Goal: Information Seeking & Learning: Learn about a topic

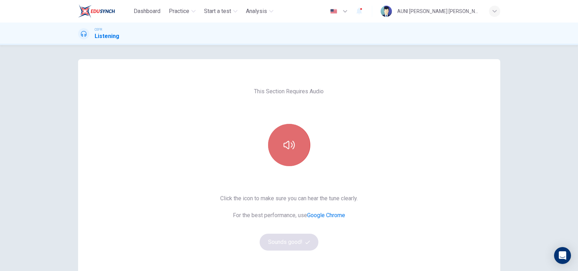
click at [288, 156] on button "button" at bounding box center [289, 145] width 42 height 42
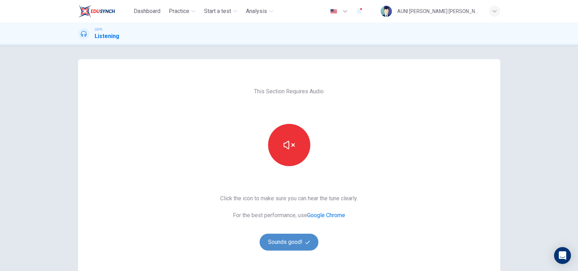
click at [286, 239] on button "Sounds good!" at bounding box center [289, 242] width 59 height 17
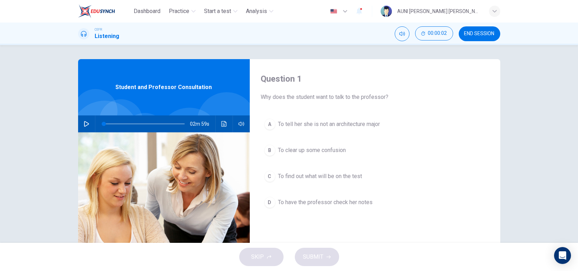
click at [84, 125] on icon "button" at bounding box center [87, 124] width 6 height 6
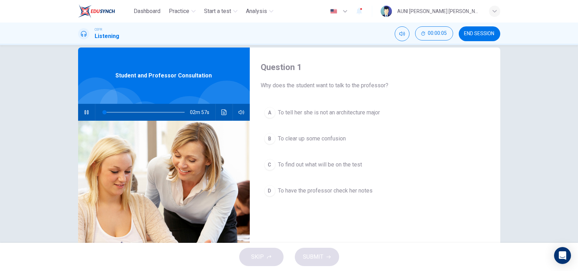
scroll to position [13, 0]
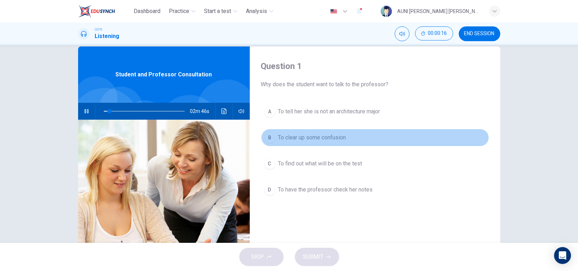
click at [331, 134] on span "To clear up some confusion" at bounding box center [312, 137] width 68 height 8
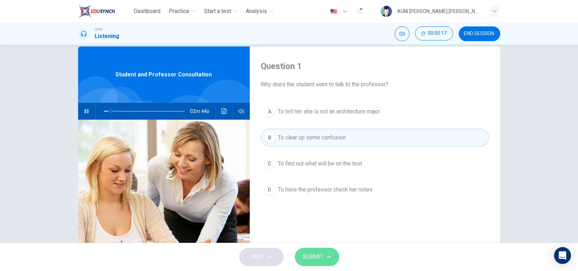
click at [309, 256] on span "SUBMIT" at bounding box center [313, 257] width 20 height 10
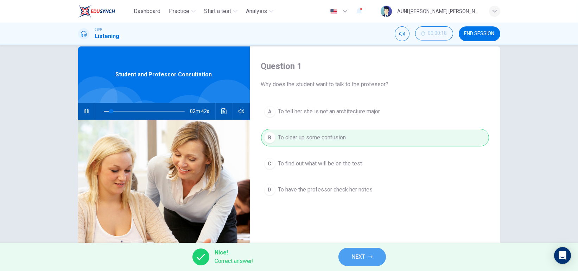
click at [366, 253] on button "NEXT" at bounding box center [361, 257] width 47 height 18
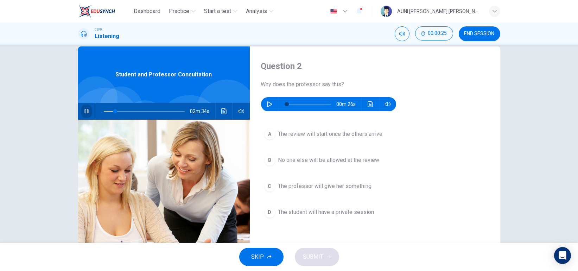
click at [87, 108] on icon "button" at bounding box center [87, 111] width 6 height 6
type input "15"
click at [267, 104] on icon "button" at bounding box center [270, 104] width 6 height 6
type input "52"
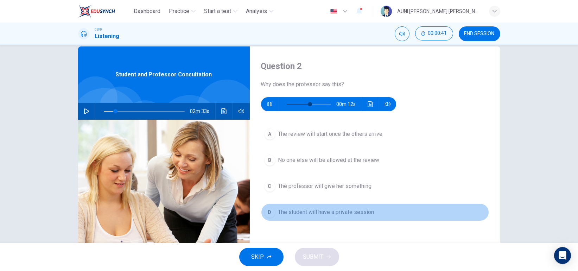
click at [313, 210] on span "The student will have a private session" at bounding box center [326, 212] width 96 height 8
type input "15"
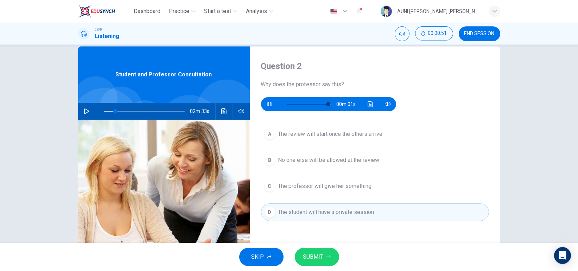
type input "94"
click at [316, 256] on span "SUBMIT" at bounding box center [313, 257] width 20 height 10
type input "15"
type input "98"
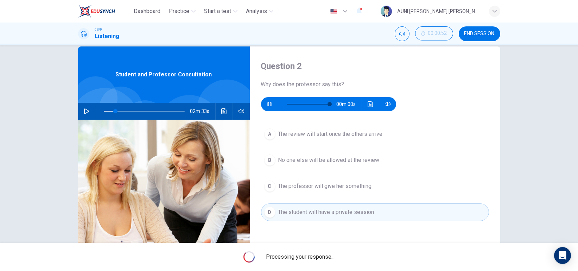
type input "15"
type input "0"
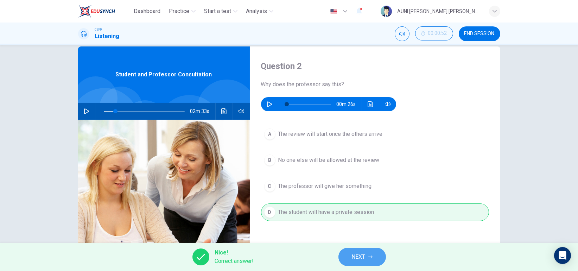
click at [347, 254] on button "NEXT" at bounding box center [361, 257] width 47 height 18
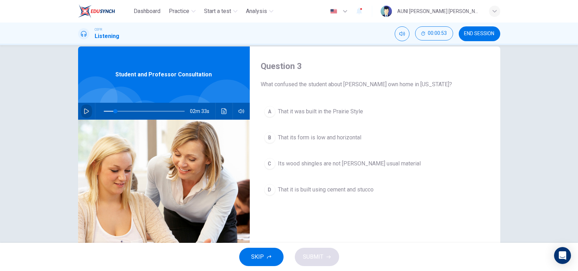
click at [84, 109] on icon "button" at bounding box center [87, 111] width 6 height 6
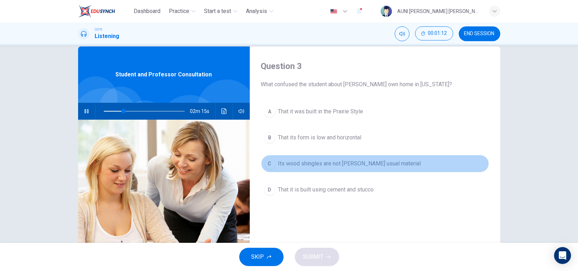
click at [376, 164] on span "Its wood shingles are not Wright's usual material" at bounding box center [349, 163] width 143 height 8
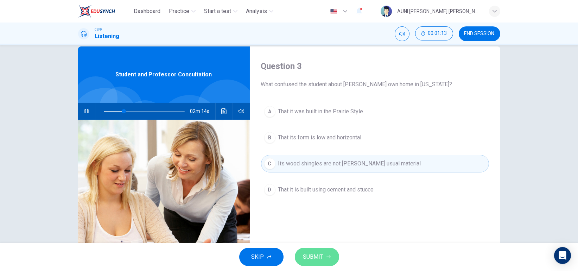
click at [311, 250] on button "SUBMIT" at bounding box center [317, 257] width 44 height 18
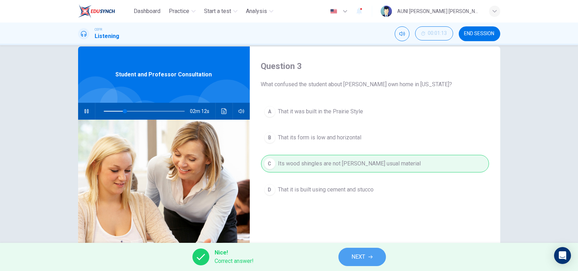
click at [362, 254] on span "NEXT" at bounding box center [359, 257] width 14 height 10
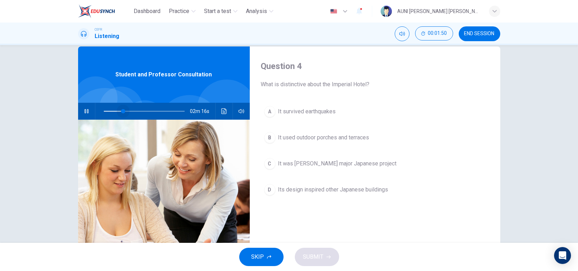
click at [121, 109] on span at bounding box center [144, 111] width 81 height 10
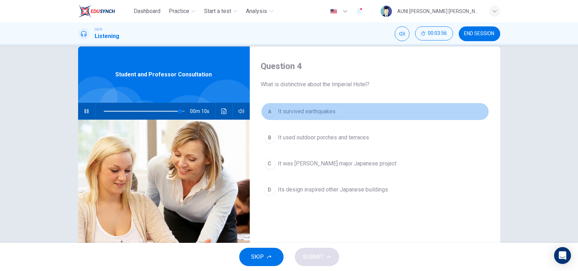
click at [305, 114] on span "It survived earthquakes" at bounding box center [307, 111] width 58 height 8
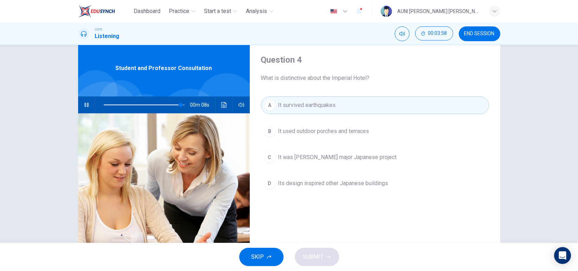
scroll to position [19, 0]
click at [322, 184] on span "Its design inspired other Japanese buildings" at bounding box center [333, 183] width 110 height 8
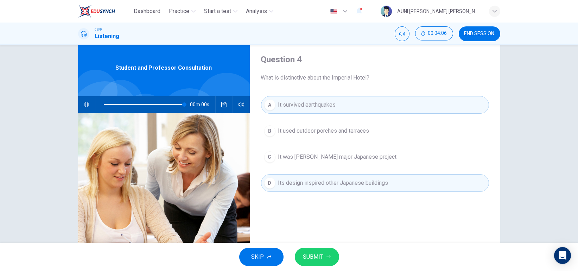
type input "0"
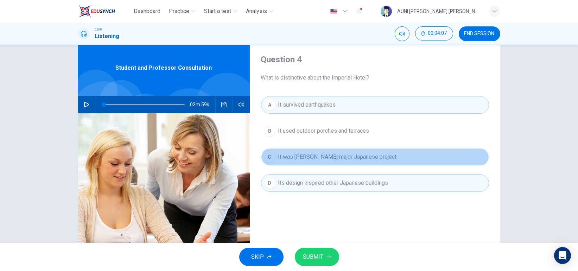
click at [316, 151] on button "C It was Wright's major Japanese project" at bounding box center [375, 157] width 228 height 18
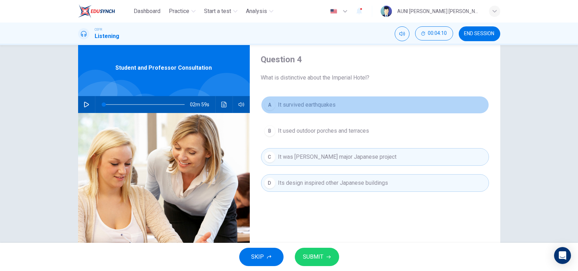
click at [335, 104] on button "A It survived earthquakes" at bounding box center [375, 105] width 228 height 18
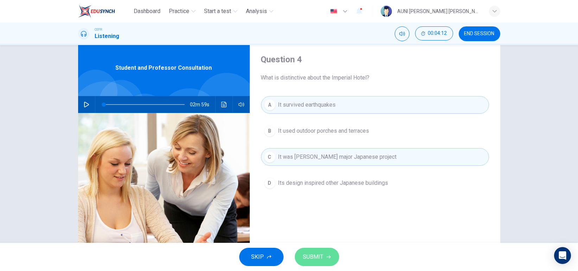
click at [317, 254] on span "SUBMIT" at bounding box center [313, 257] width 20 height 10
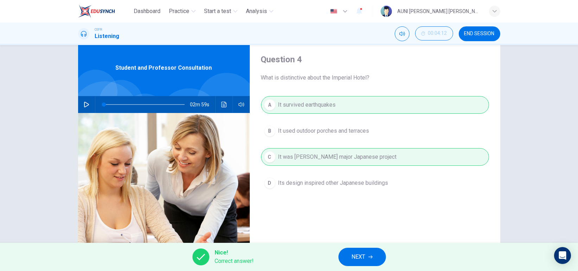
click at [369, 259] on button "NEXT" at bounding box center [361, 257] width 47 height 18
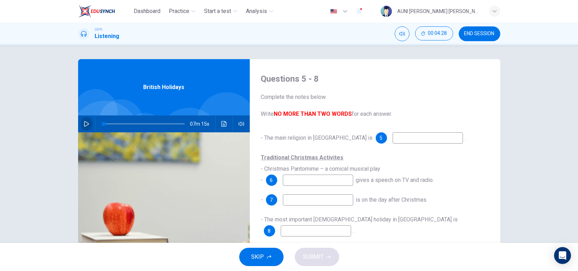
click at [84, 125] on icon "button" at bounding box center [86, 124] width 5 height 6
click at [393, 142] on input at bounding box center [428, 137] width 70 height 11
type input "15"
type input "Chr"
type input "16"
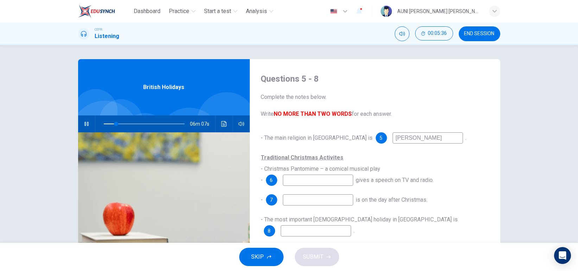
type input "Christ"
type input "16"
type input "Christian"
type input "17"
type input "Christian"
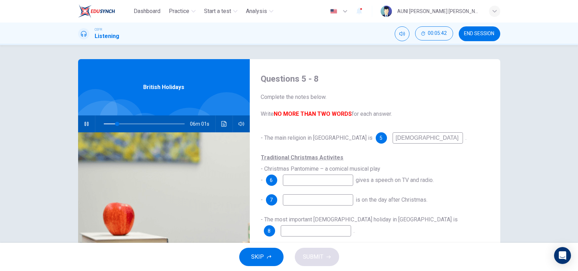
click at [319, 182] on input at bounding box center [318, 180] width 70 height 11
type input "19"
type input "Q"
type input "20"
type input "Queen"
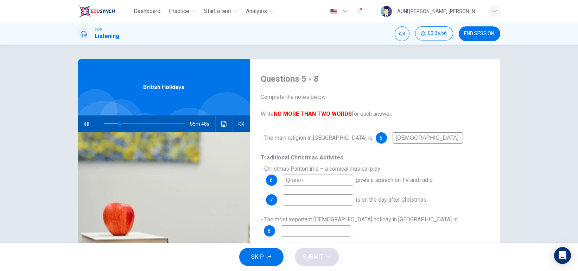
type input "20"
type input "Queen"
click at [323, 199] on input at bounding box center [318, 199] width 70 height 11
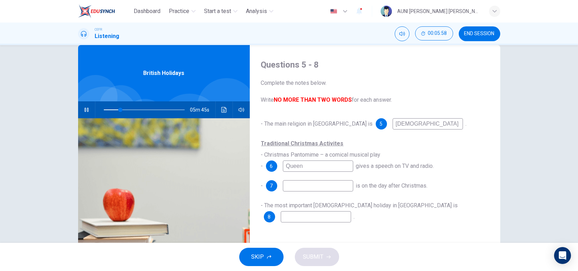
scroll to position [15, 0]
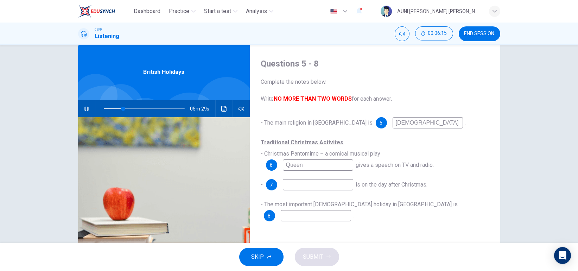
type input "25"
type input "b"
type input "25"
type input "boxin"
type input "25"
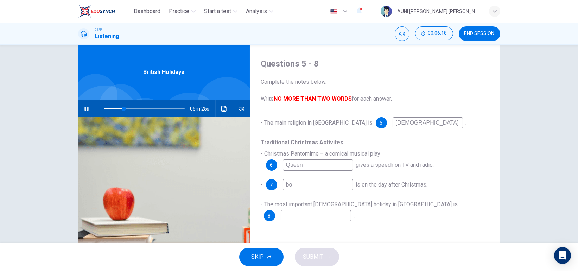
type input "b"
type input "25"
type input "Bo"
type input "26"
type input "Boxxing"
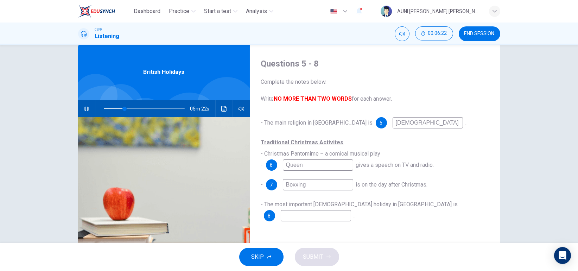
type input "26"
type input "Boxx"
type input "26"
type input "Boxi"
type input "26"
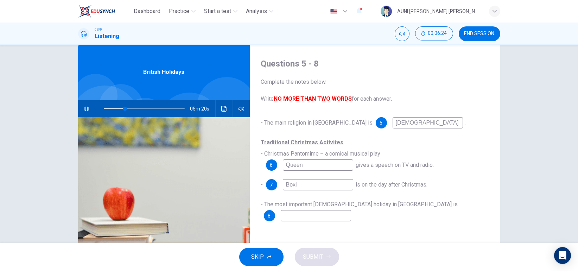
type input "Boxin"
type input "27"
type input "Boxing"
type input "30"
type input "Boxing"
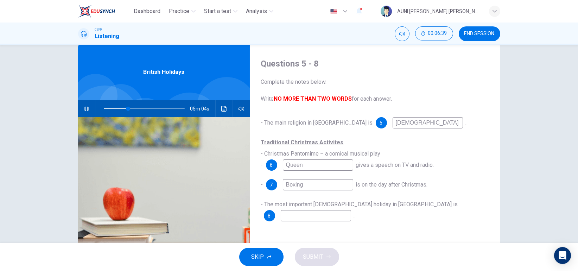
click at [351, 210] on input at bounding box center [316, 215] width 70 height 11
type input "30"
type input "E"
type input "30"
type input "Ea"
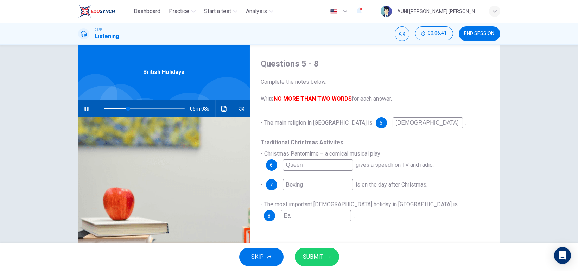
type input "30"
type input "Eas"
type input "30"
type input "East"
type input "30"
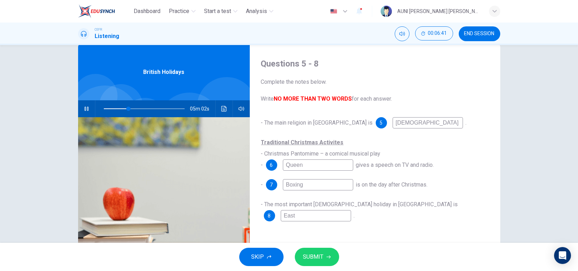
type input "Easte"
type input "30"
type input "Easter"
type input "31"
type input "Easter"
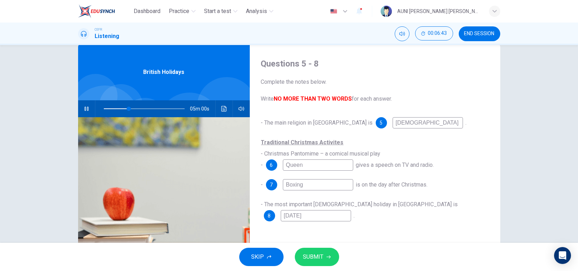
click at [308, 261] on span "SUBMIT" at bounding box center [313, 257] width 20 height 10
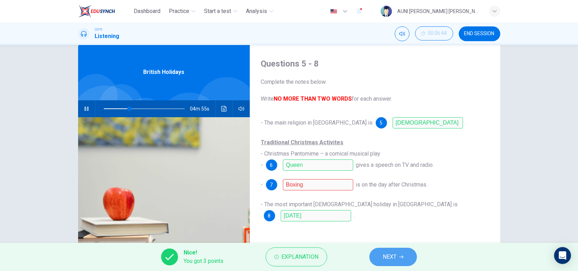
click at [395, 259] on span "NEXT" at bounding box center [390, 257] width 14 height 10
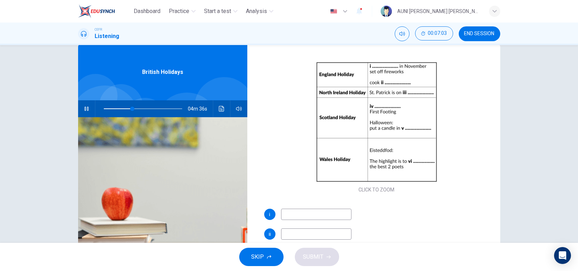
scroll to position [59, 0]
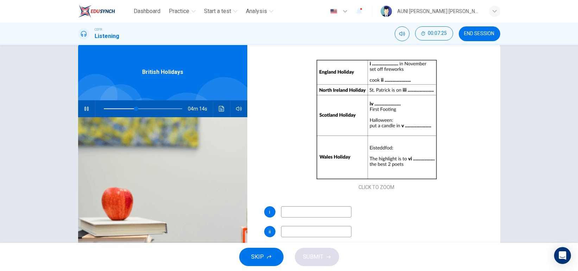
click at [315, 214] on input at bounding box center [316, 211] width 70 height 11
click at [84, 106] on icon "button" at bounding box center [87, 109] width 6 height 6
click at [84, 106] on icon "button" at bounding box center [86, 109] width 5 height 6
type input "49"
click at [328, 213] on input at bounding box center [316, 211] width 70 height 11
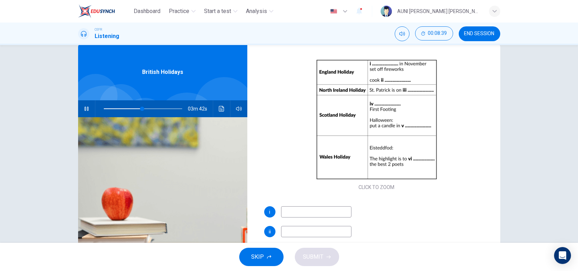
type input "B"
type input "49"
type input "Bonf"
type input "49"
type input "Bonfir"
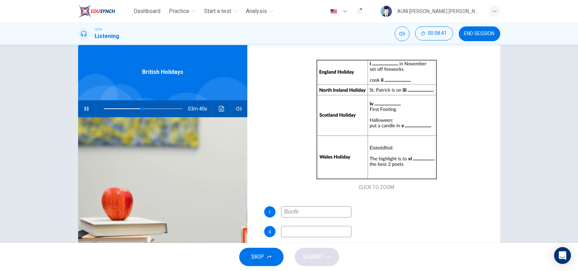
type input "50"
type input "Bonfire ni"
type input "50"
type input "Bonfire night"
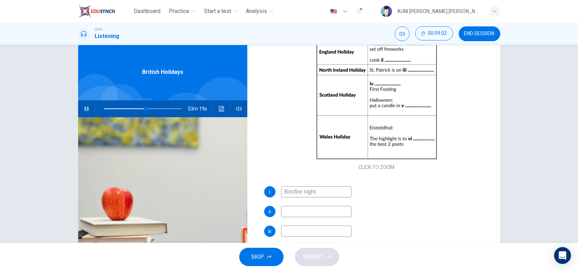
scroll to position [78, 0]
type input "55"
type input "Bonfire night"
click at [141, 108] on span at bounding box center [143, 109] width 4 height 4
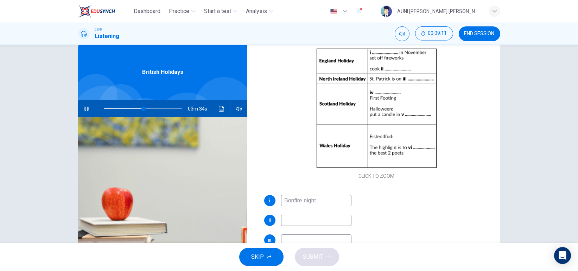
scroll to position [70, 0]
click at [325, 219] on input at bounding box center [316, 220] width 70 height 11
type input "54"
type input "pot"
type input "54"
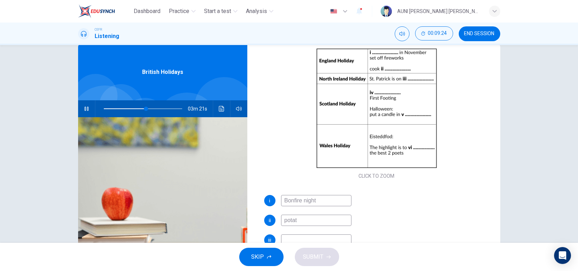
type input "potato"
type input "54"
type input "potatoes"
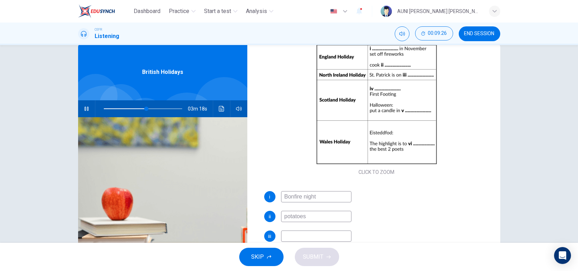
scroll to position [75, 0]
type input "55"
type input "potatoes and s"
type input "55"
type input "potatoes and sau"
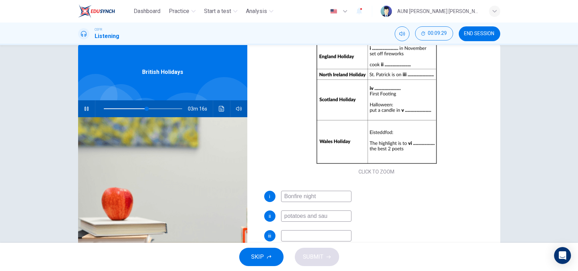
type input "55"
type input "potatoes and sausage"
type input "55"
type input "potatoes and sausages"
type input "68"
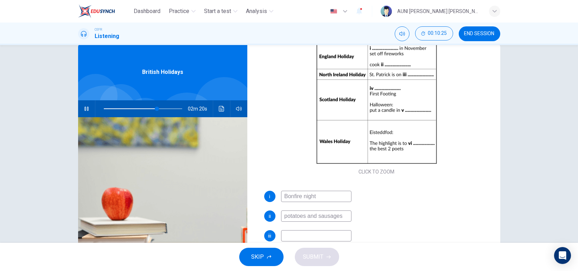
type input "potatoes and sausages"
click at [308, 233] on input at bounding box center [316, 235] width 70 height 11
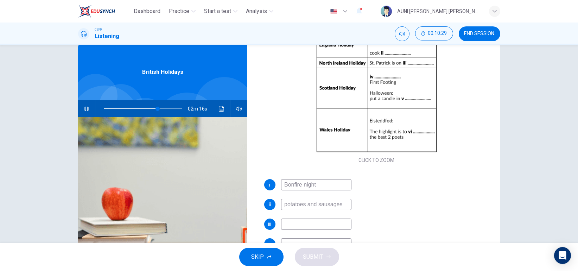
scroll to position [86, 0]
click at [150, 107] on span at bounding box center [152, 109] width 4 height 4
click at [142, 107] on span at bounding box center [144, 109] width 4 height 4
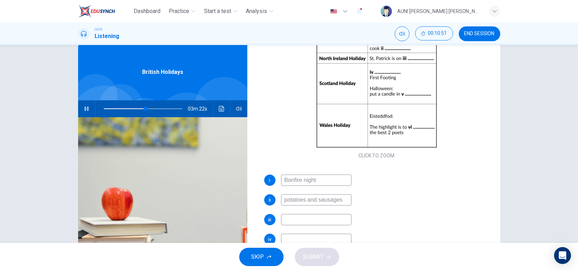
scroll to position [91, 0]
click at [321, 216] on input at bounding box center [316, 219] width 70 height 11
type input "59"
type input "17t"
type input "59"
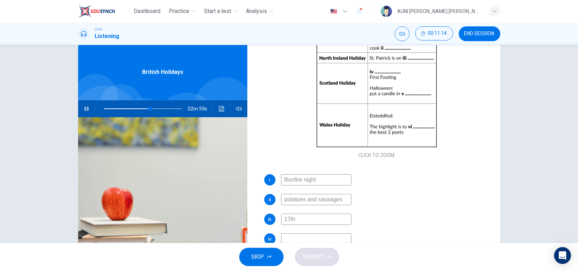
type input "17th m"
type input "59"
type input "17th"
type input "59"
type input "17th Marc"
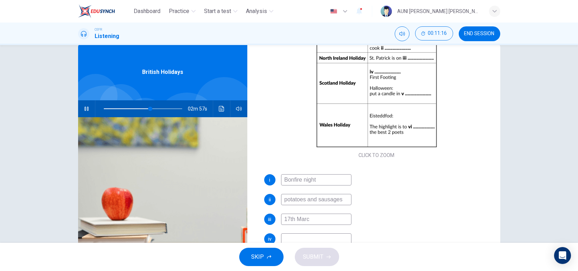
type input "60"
type input "17th March"
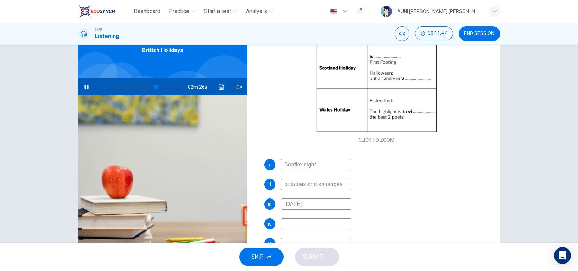
scroll to position [85, 0]
type input "70"
type input "17th March"
click at [318, 222] on input at bounding box center [316, 223] width 70 height 11
type input "76"
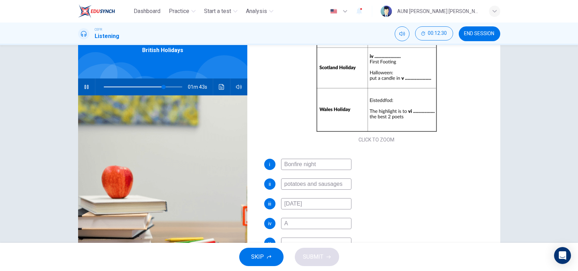
type input "Al"
type input "77"
type input "Alchoh"
type input "77"
type input "Alchohol"
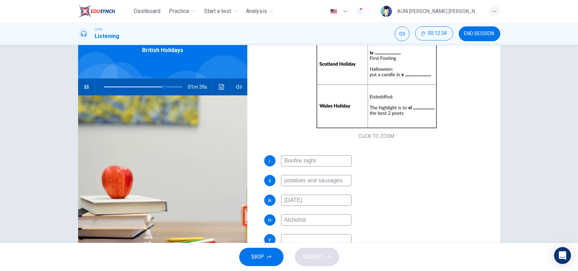
scroll to position [89, 0]
type input "78"
type input "Alchohol"
click at [342, 210] on div "i Bonfire night ii potatoes and sausages iii 17th March iv Alchohol v vi" at bounding box center [376, 217] width 225 height 124
type input "79"
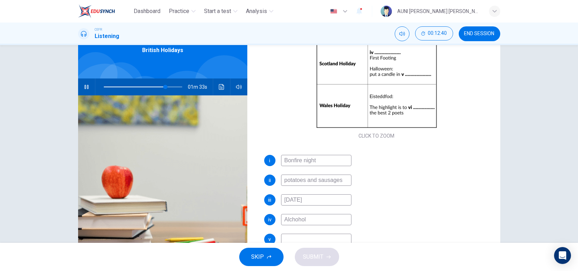
click at [294, 220] on input "Alchohol" at bounding box center [316, 219] width 70 height 11
type input "Alcohol"
click at [324, 221] on input "Alcohol" at bounding box center [316, 219] width 70 height 11
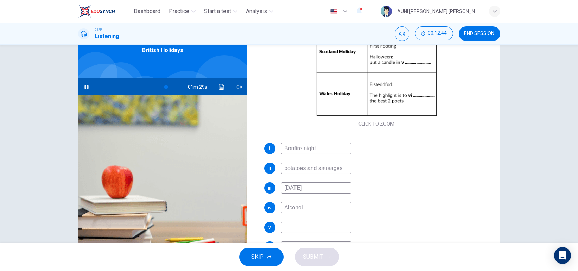
type input "80"
type input "Alcohol"
click at [316, 225] on input at bounding box center [316, 227] width 70 height 11
type input "80"
type input "Pum"
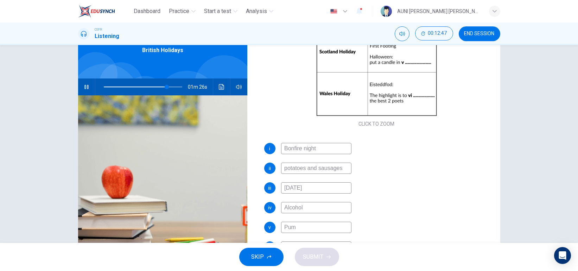
type input "80"
type input "Pumpkin"
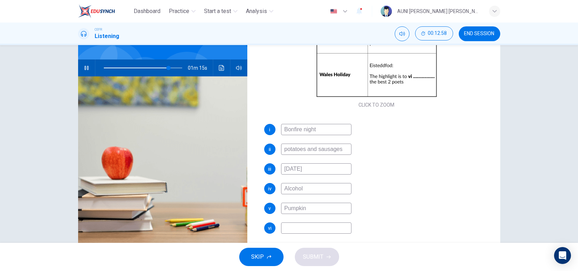
scroll to position [57, 0]
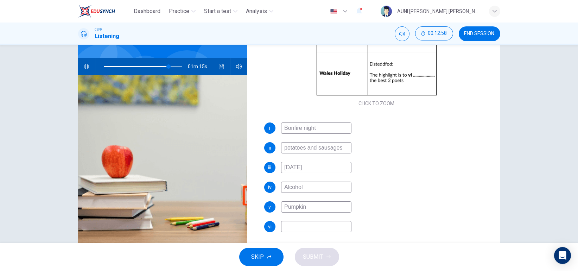
type input "83"
type input "Pumpkins"
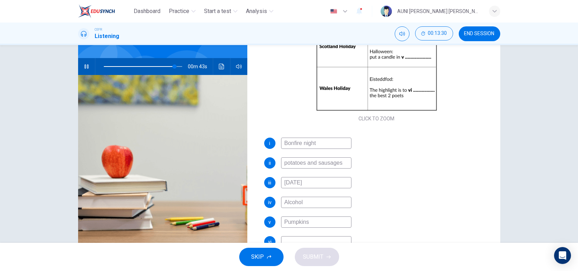
scroll to position [101, 0]
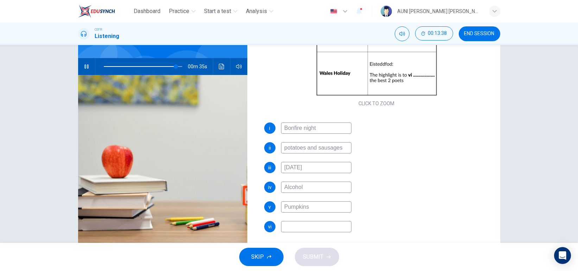
type input "92"
type input "Pumpkins"
click at [315, 228] on input at bounding box center [316, 226] width 70 height 11
type input "92"
type input "c"
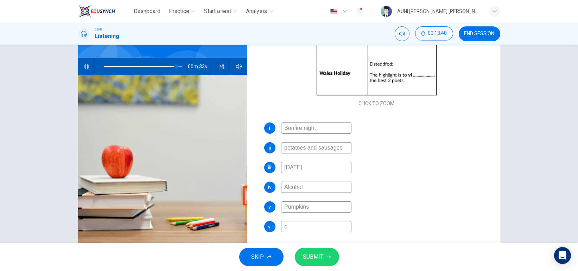
type input "92"
type input "cro"
type input "93"
type input "crow"
type input "93"
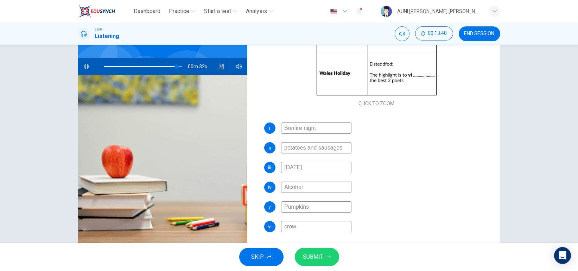
type input "crown"
type input "93"
type input "crown"
click at [318, 252] on span "SUBMIT" at bounding box center [313, 257] width 20 height 10
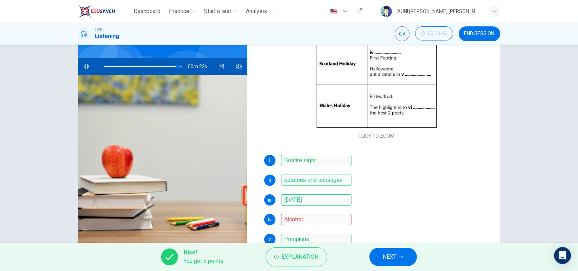
scroll to position [68, 0]
type input "96"
click at [385, 250] on button "NEXT" at bounding box center [392, 257] width 47 height 18
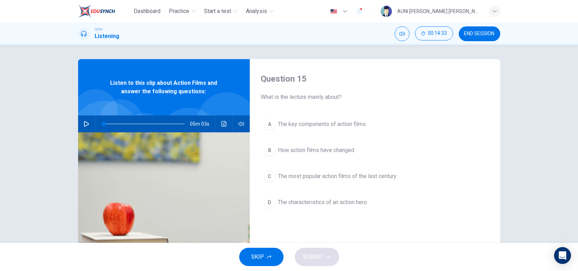
click at [78, 119] on div "05m 03s" at bounding box center [164, 123] width 172 height 17
click at [84, 123] on icon "button" at bounding box center [86, 124] width 5 height 6
click at [309, 152] on span "How action films have changed" at bounding box center [316, 150] width 76 height 8
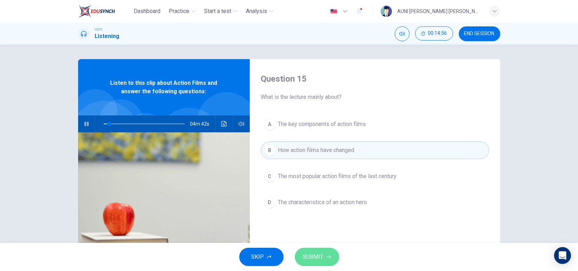
click at [323, 253] on button "SUBMIT" at bounding box center [317, 257] width 44 height 18
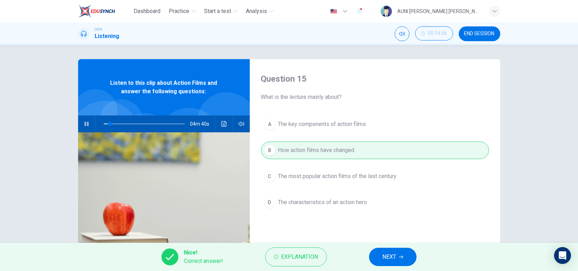
click at [380, 258] on button "NEXT" at bounding box center [392, 257] width 47 height 18
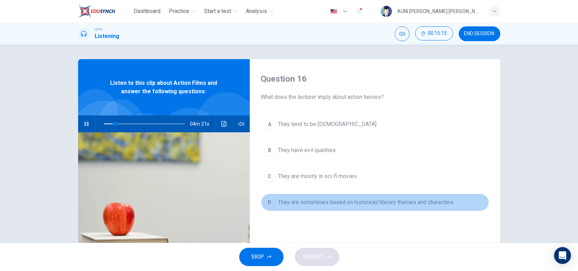
click at [352, 202] on span "They are sometimes based on historical/literary themes and characters" at bounding box center [366, 202] width 176 height 8
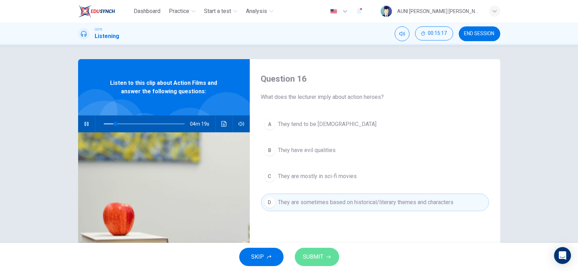
click at [334, 256] on button "SUBMIT" at bounding box center [317, 257] width 44 height 18
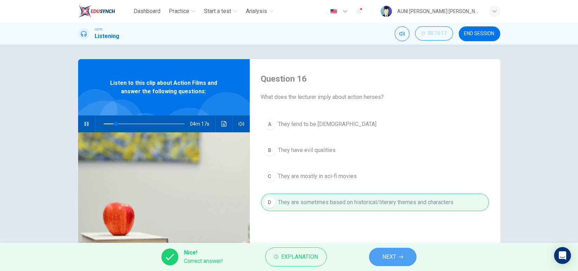
click at [384, 250] on button "NEXT" at bounding box center [392, 257] width 47 height 18
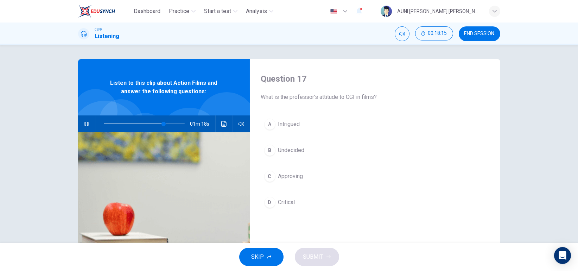
type input "74"
click at [459, 35] on button "END SESSION" at bounding box center [480, 33] width 42 height 15
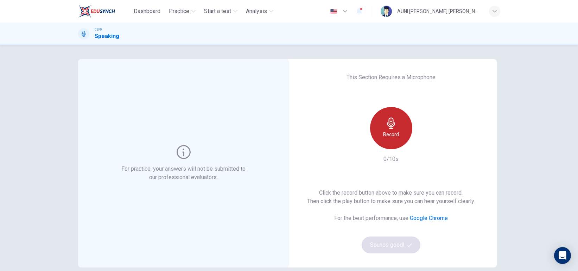
click at [386, 128] on icon "button" at bounding box center [391, 123] width 11 height 11
click at [388, 136] on h6 "Stop" at bounding box center [391, 134] width 11 height 8
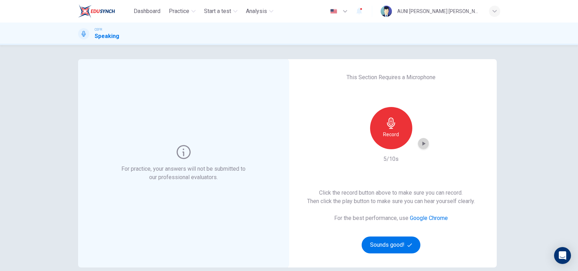
click at [420, 140] on icon "button" at bounding box center [423, 143] width 7 height 7
click at [394, 243] on button "Sounds good!" at bounding box center [391, 244] width 59 height 17
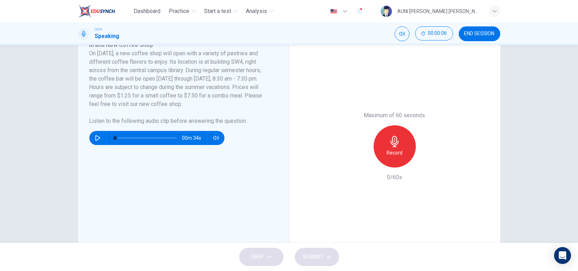
scroll to position [133, 0]
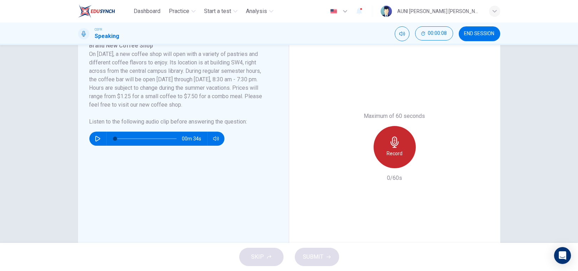
click at [389, 147] on icon "button" at bounding box center [394, 142] width 11 height 11
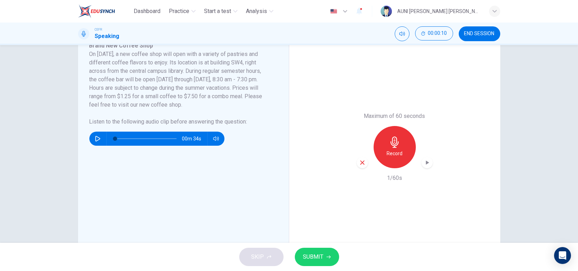
click at [266, 258] on div "SKIP SUBMIT" at bounding box center [289, 257] width 578 height 28
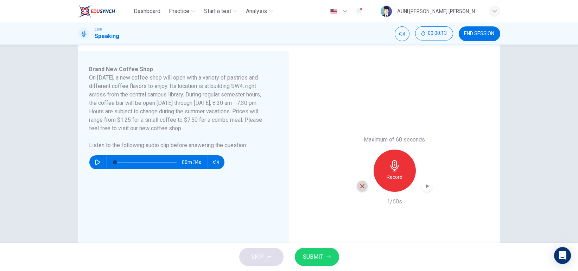
click at [360, 185] on icon "button" at bounding box center [362, 186] width 4 height 4
click at [89, 160] on div "00m 34s" at bounding box center [156, 162] width 135 height 14
click at [95, 160] on icon "button" at bounding box center [98, 162] width 6 height 6
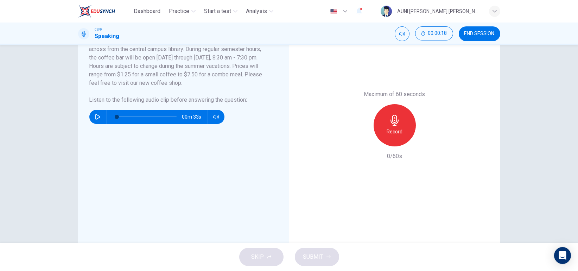
scroll to position [171, 0]
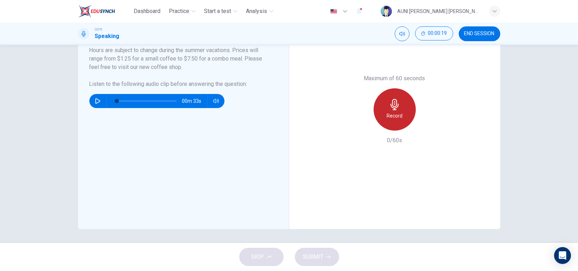
click at [396, 116] on h6 "Record" at bounding box center [395, 116] width 16 height 8
click at [396, 116] on h6 "Stop" at bounding box center [394, 116] width 11 height 8
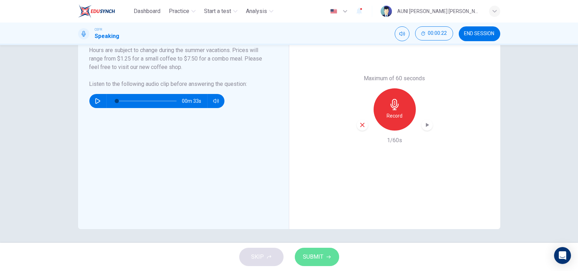
click at [325, 249] on button "SUBMIT" at bounding box center [317, 257] width 44 height 18
type input "0"
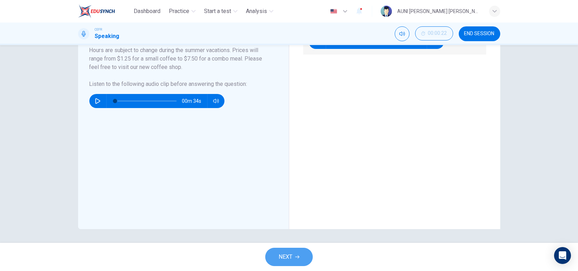
click at [297, 260] on button "NEXT" at bounding box center [288, 257] width 47 height 18
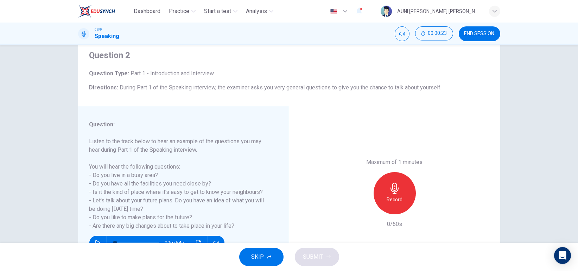
scroll to position [33, 0]
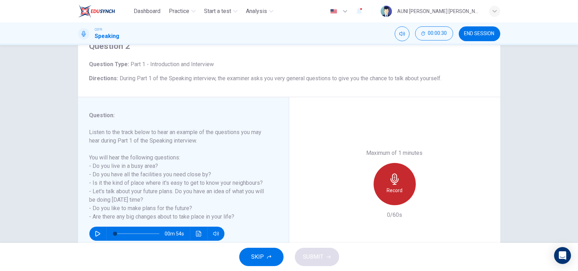
click at [392, 184] on icon "button" at bounding box center [395, 178] width 8 height 11
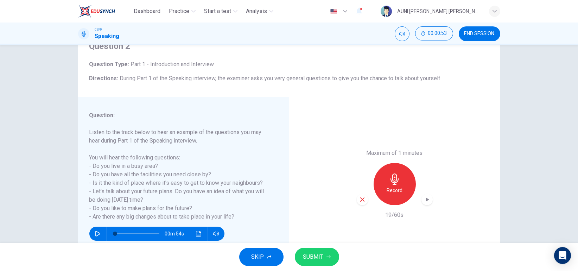
click at [273, 255] on button "SKIP" at bounding box center [261, 257] width 44 height 18
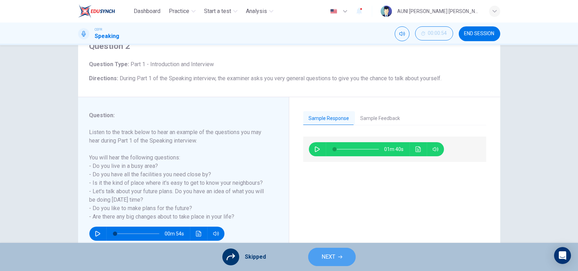
click at [327, 254] on span "NEXT" at bounding box center [329, 257] width 14 height 10
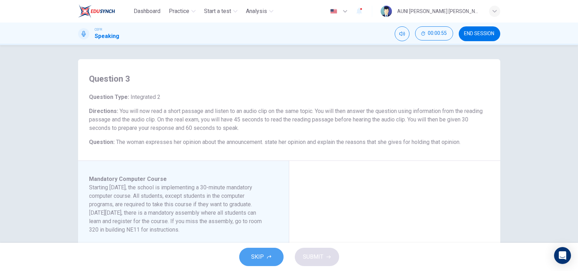
click at [269, 257] on icon "button" at bounding box center [269, 257] width 4 height 4
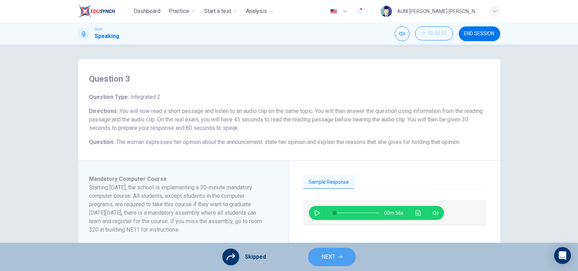
click at [332, 258] on span "NEXT" at bounding box center [329, 257] width 14 height 10
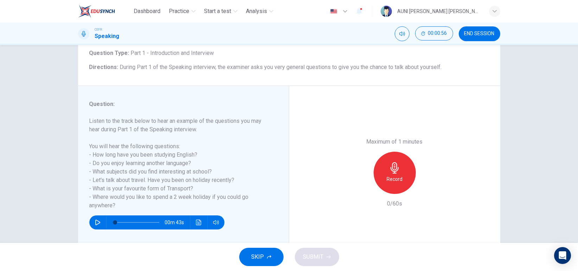
scroll to position [45, 0]
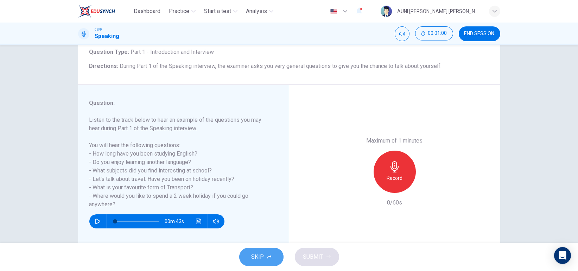
click at [264, 262] on button "SKIP" at bounding box center [261, 257] width 44 height 18
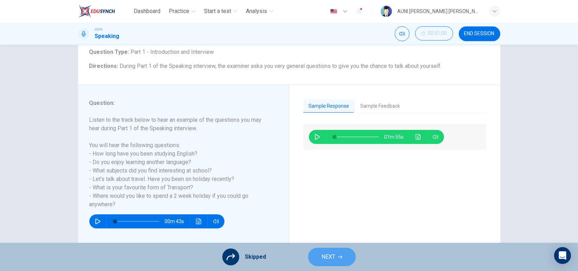
click at [332, 255] on span "NEXT" at bounding box center [329, 257] width 14 height 10
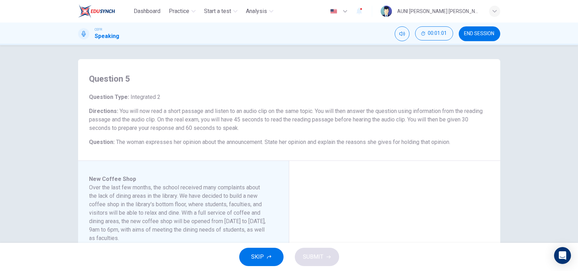
click at [271, 260] on button "SKIP" at bounding box center [261, 257] width 44 height 18
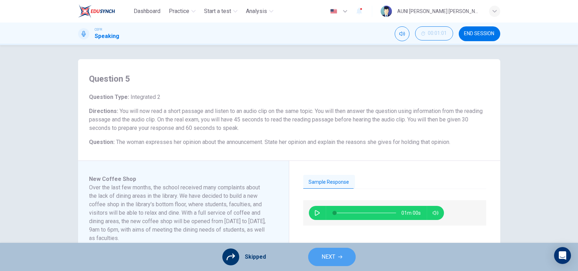
click at [323, 254] on span "NEXT" at bounding box center [329, 257] width 14 height 10
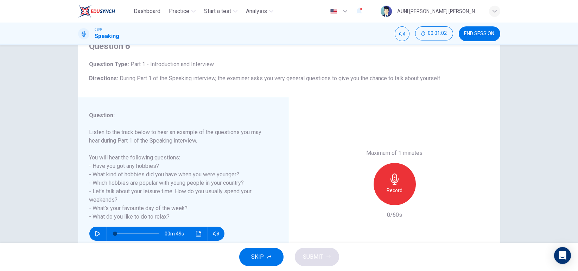
scroll to position [36, 0]
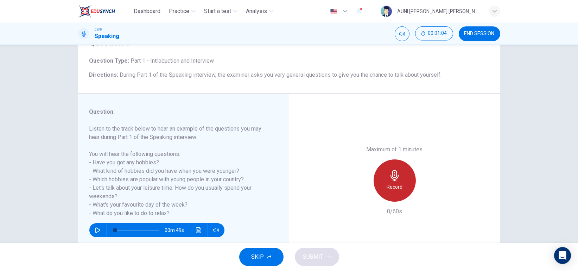
click at [389, 179] on icon "button" at bounding box center [394, 175] width 11 height 11
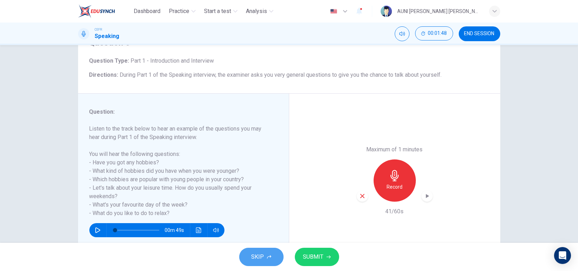
click at [274, 256] on button "SKIP" at bounding box center [261, 257] width 44 height 18
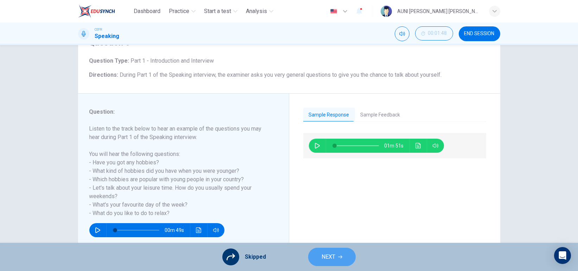
click at [326, 262] on button "NEXT" at bounding box center [331, 257] width 47 height 18
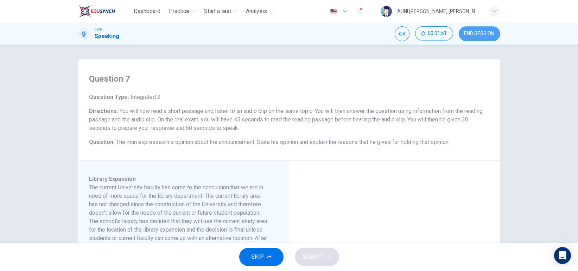
click at [481, 37] on button "END SESSION" at bounding box center [480, 33] width 42 height 15
